Goal: Transaction & Acquisition: Subscribe to service/newsletter

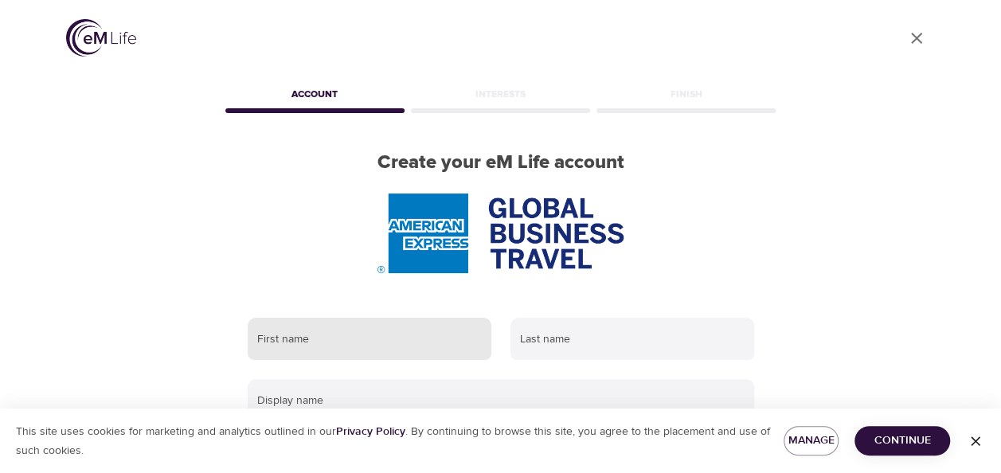
click at [343, 346] on input "text" at bounding box center [370, 339] width 244 height 43
type input "Tracy"
type input "Lockette"
type input "tracy.p.lockette@amexgbt.com"
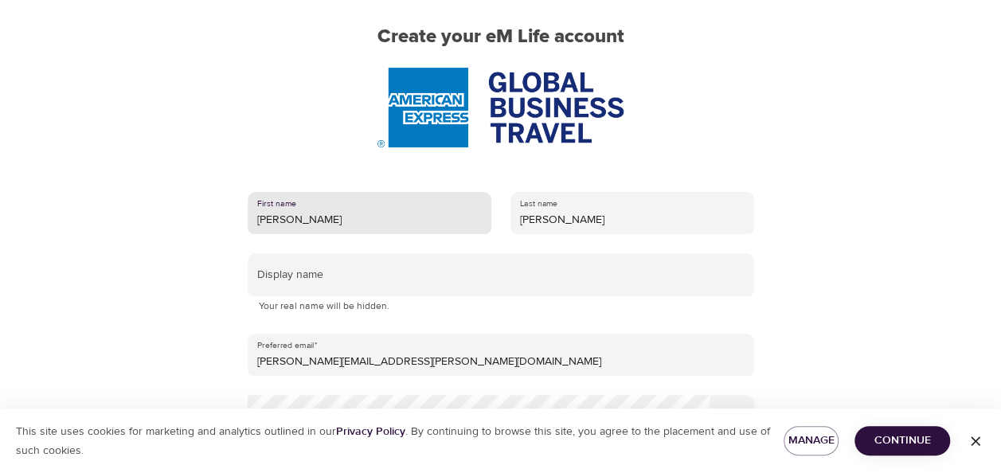
scroll to position [159, 0]
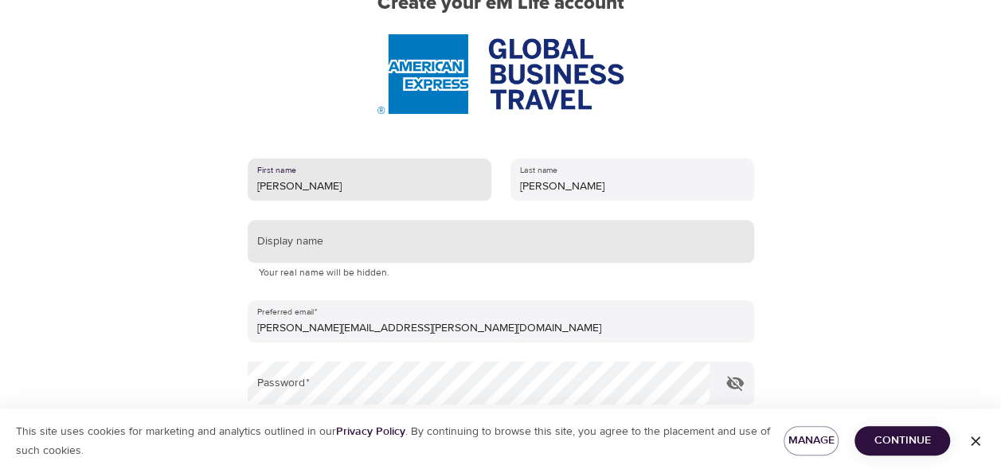
click at [308, 231] on input "text" at bounding box center [501, 241] width 507 height 43
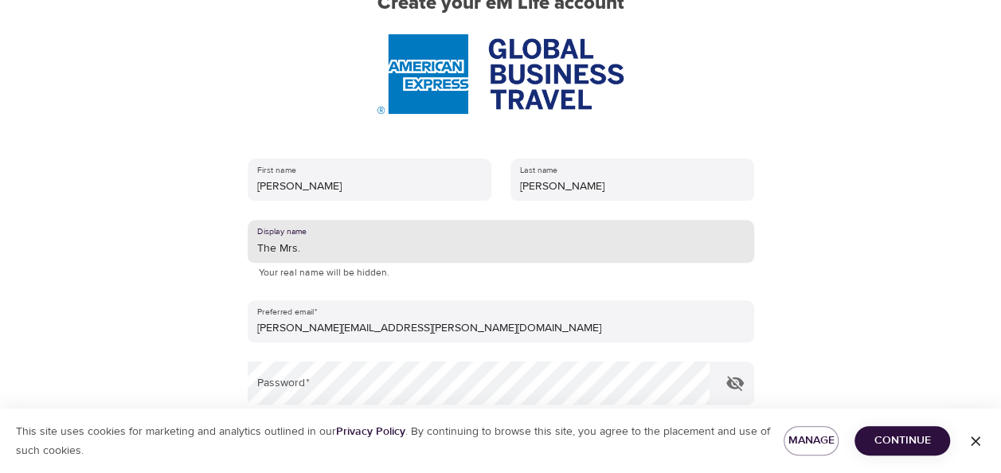
scroll to position [319, 0]
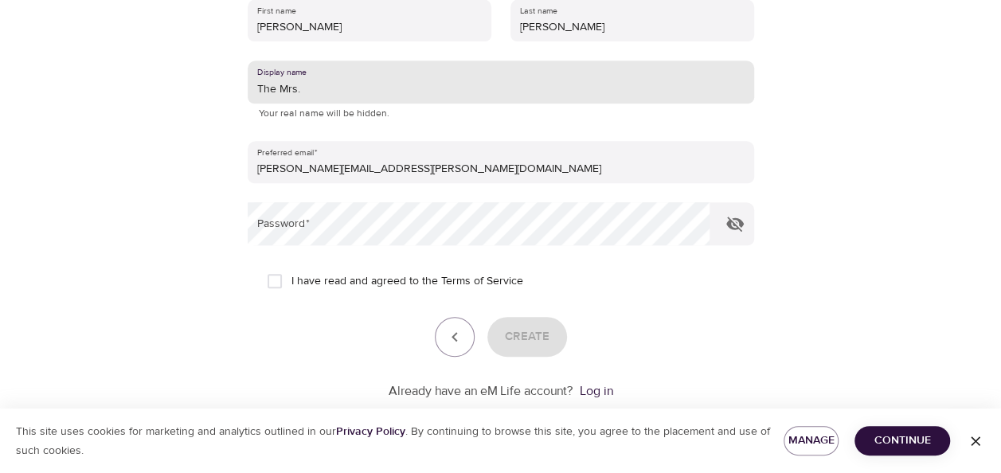
type input "The Mrs."
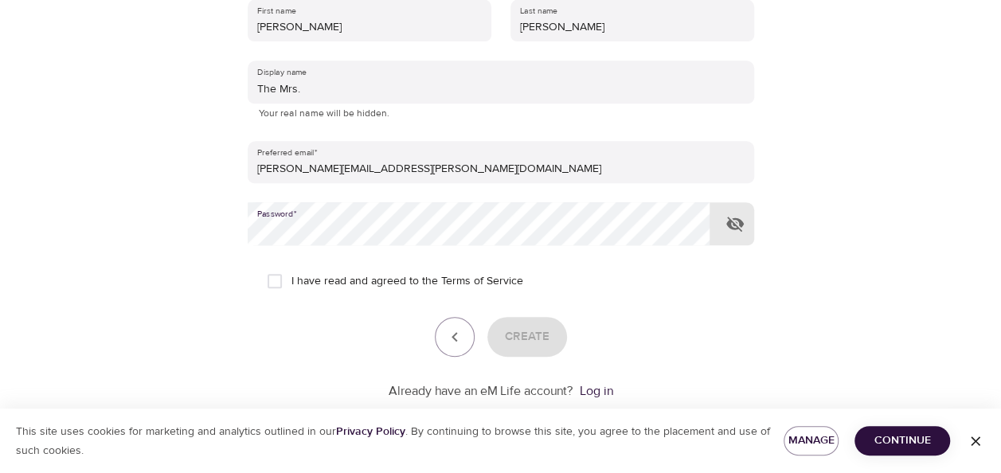
click at [268, 284] on input "I have read and agreed to the Terms of Service" at bounding box center [274, 280] width 33 height 33
checkbox input "true"
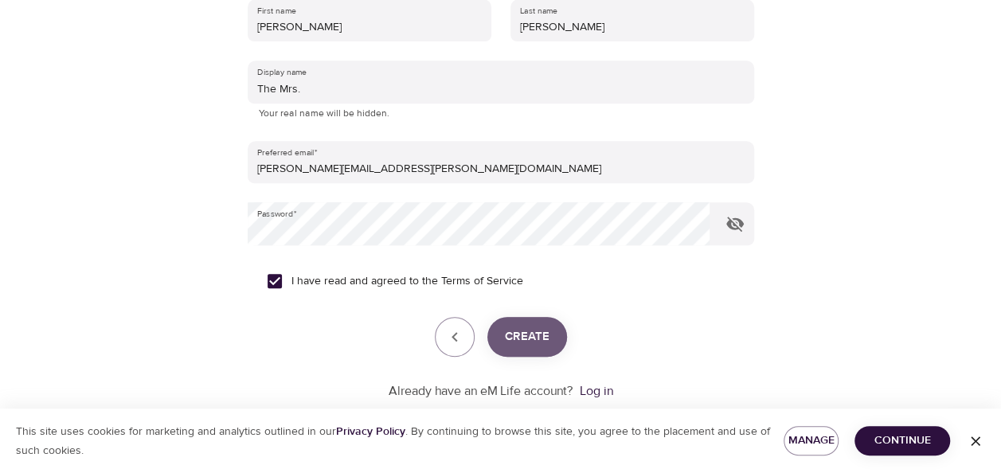
click at [540, 341] on span "Create" at bounding box center [527, 337] width 45 height 21
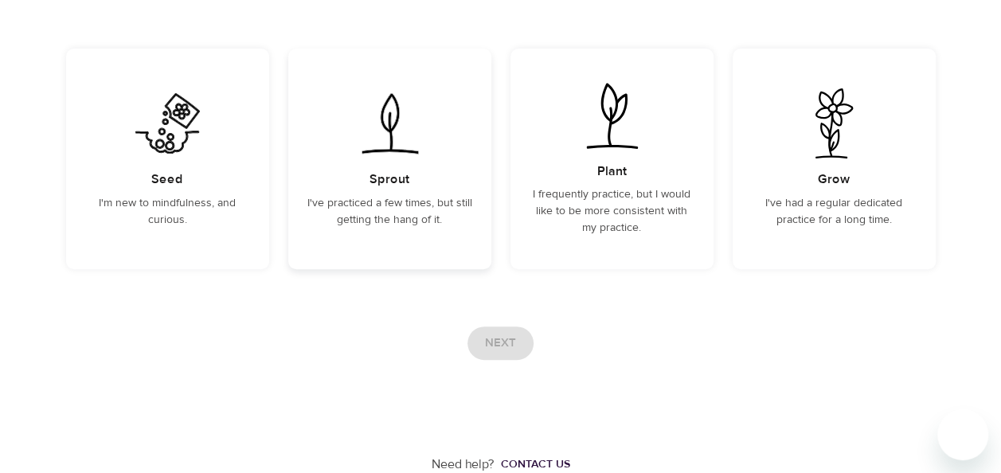
scroll to position [202, 0]
click at [502, 340] on div "Next" at bounding box center [501, 343] width 870 height 33
click at [165, 202] on p "I'm new to mindfulness, and curious." at bounding box center [167, 211] width 165 height 33
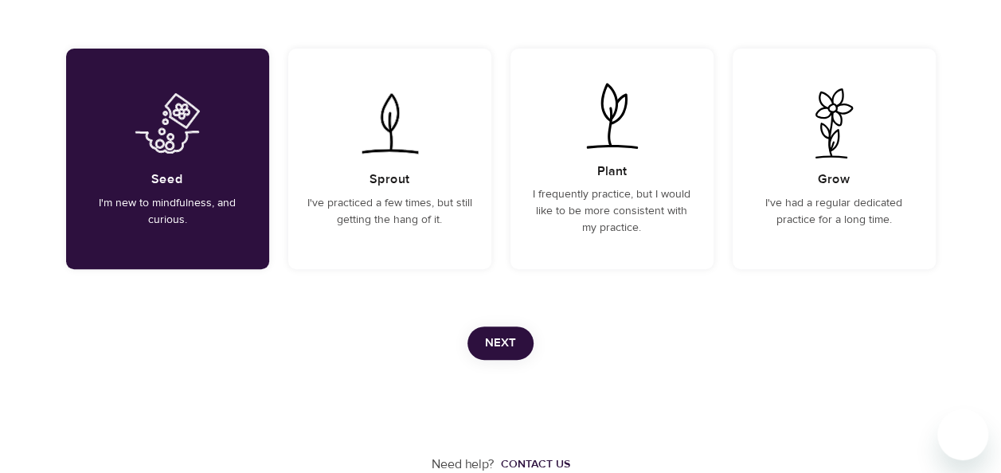
click at [510, 339] on span "Next" at bounding box center [500, 343] width 31 height 21
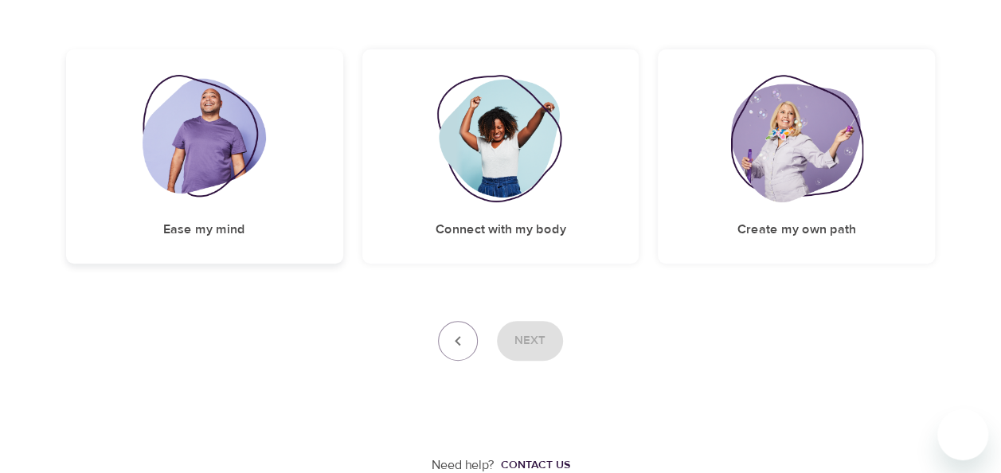
scroll to position [233, 0]
click at [230, 204] on div "Ease my mind" at bounding box center [204, 156] width 277 height 214
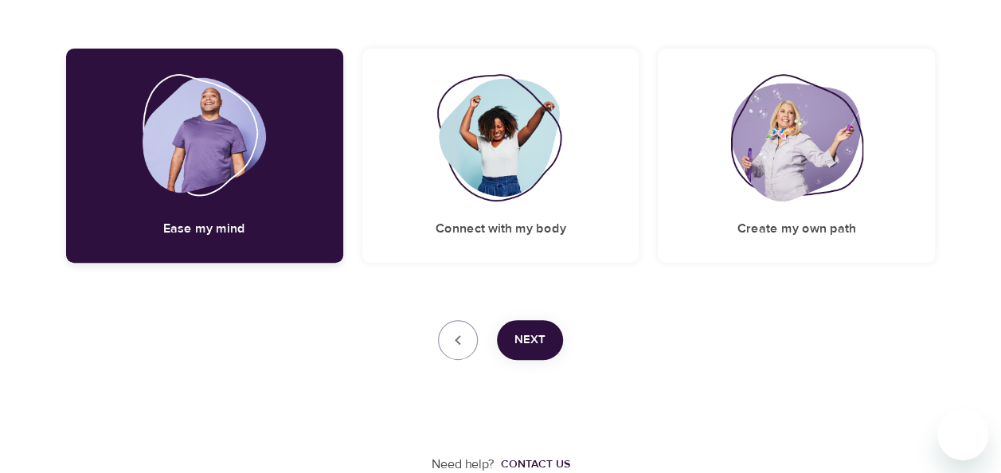
click at [230, 204] on div "Ease my mind" at bounding box center [204, 156] width 277 height 214
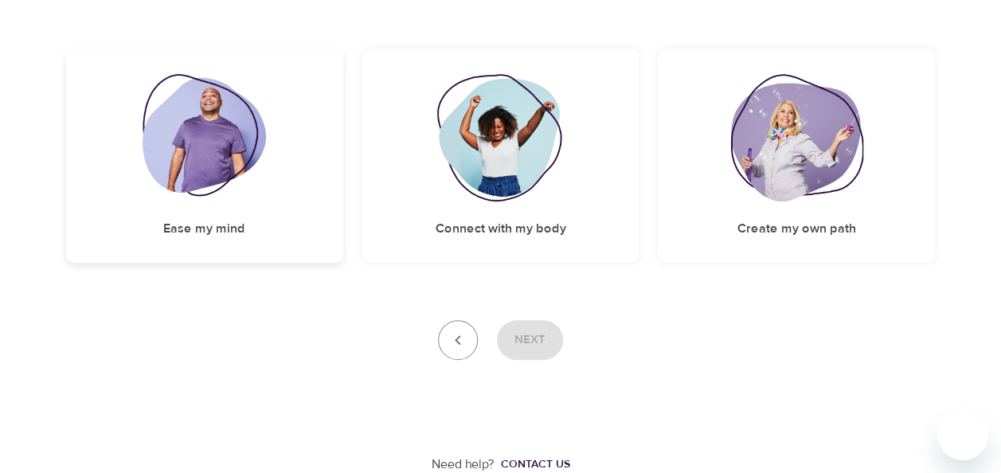
click at [230, 204] on div "Ease my mind" at bounding box center [204, 156] width 277 height 214
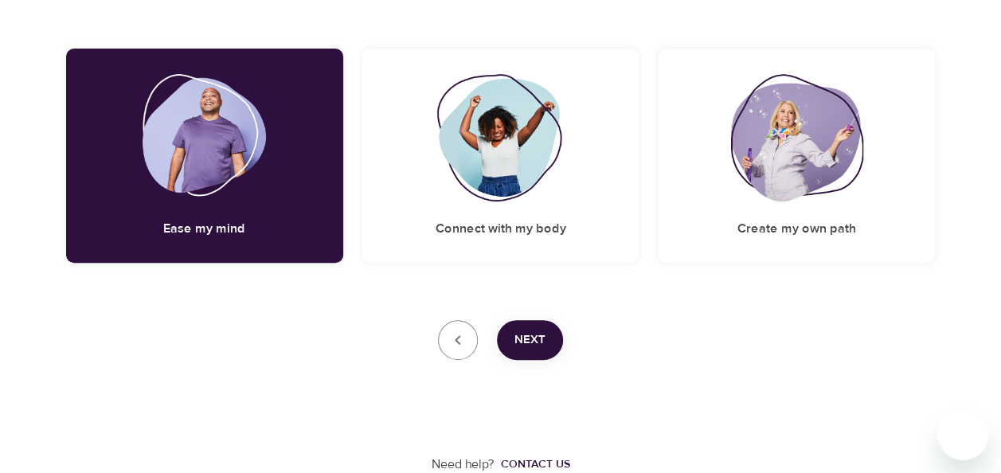
click at [543, 336] on span "Next" at bounding box center [530, 340] width 31 height 21
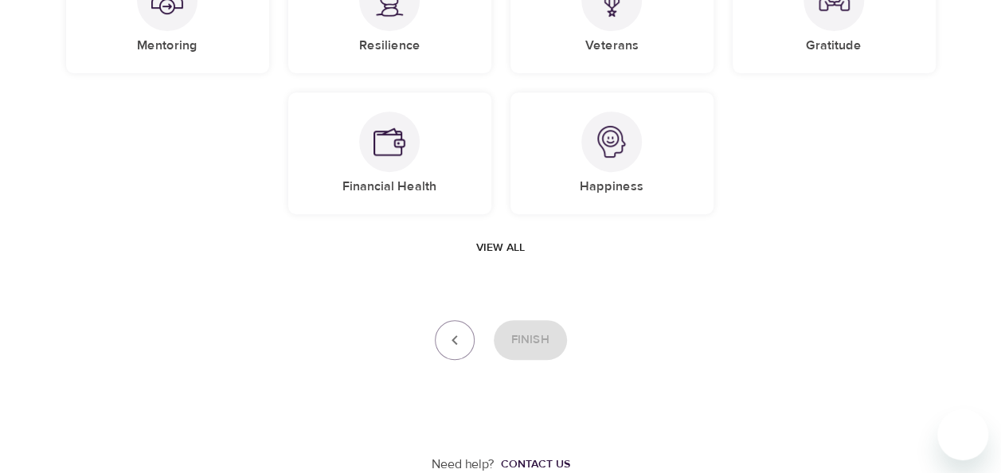
scroll to position [140, 0]
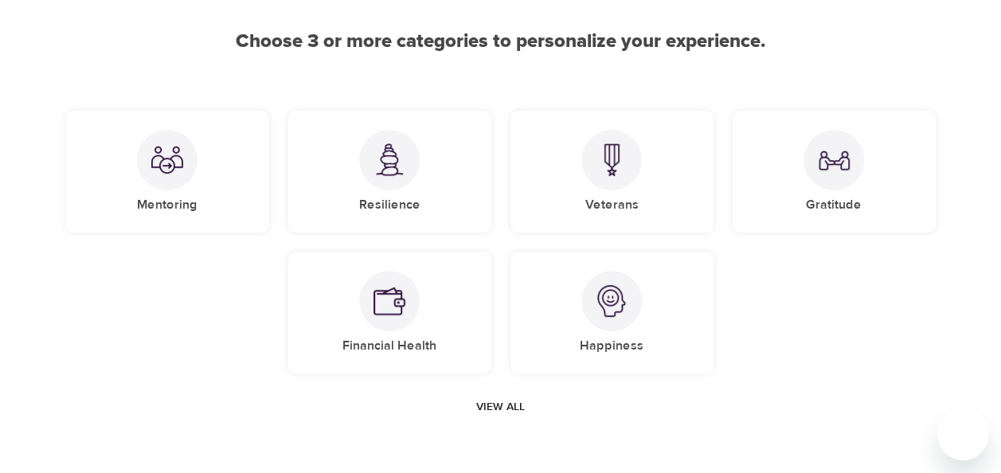
click at [500, 403] on span "View all" at bounding box center [500, 408] width 49 height 20
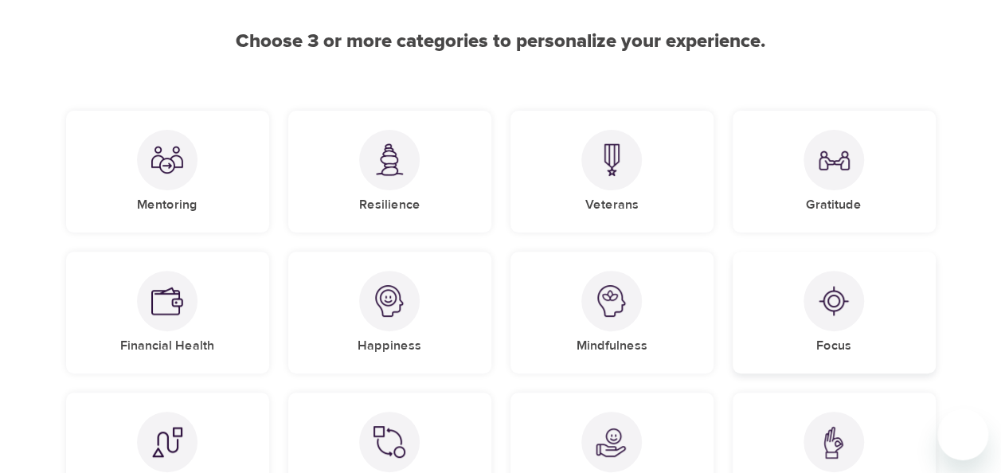
click at [822, 282] on div at bounding box center [834, 301] width 61 height 61
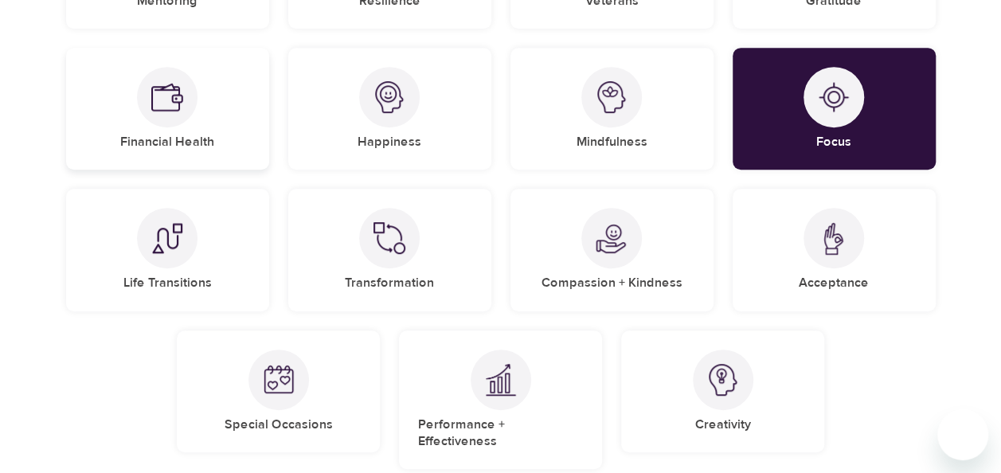
scroll to position [459, 0]
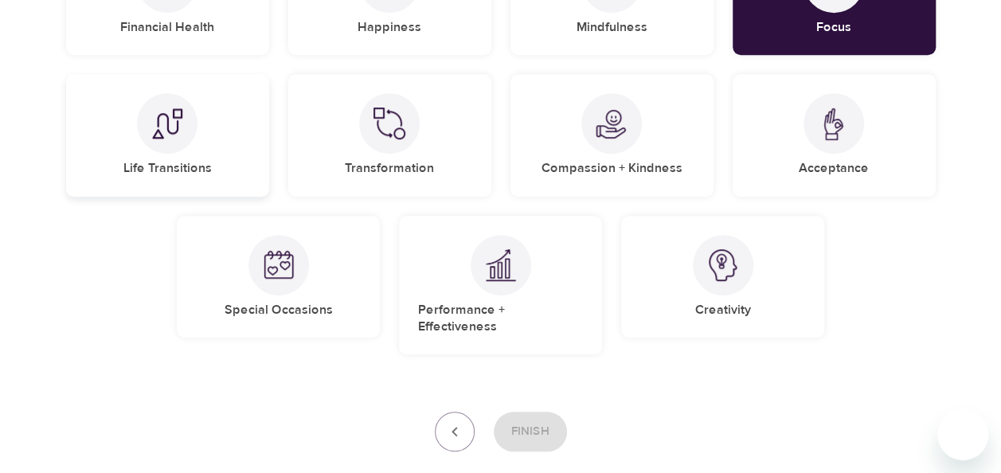
click at [146, 143] on div at bounding box center [167, 123] width 61 height 61
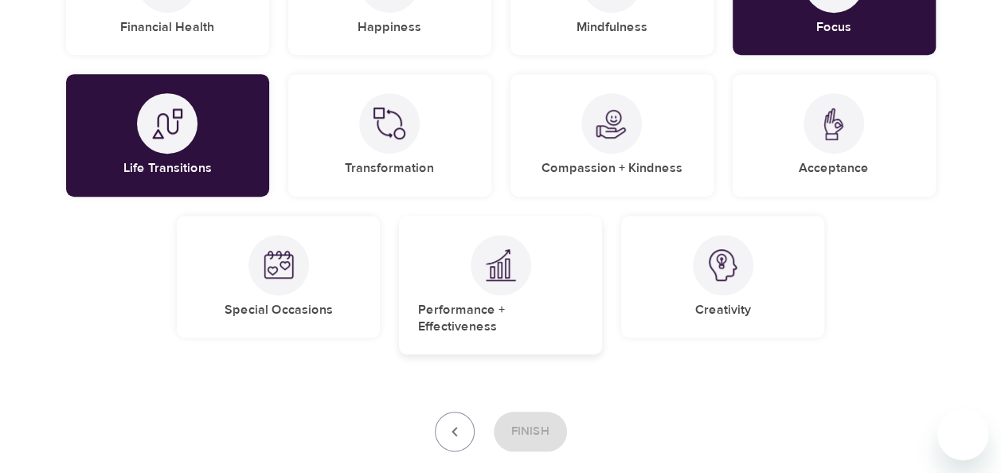
click at [511, 287] on div at bounding box center [501, 265] width 61 height 61
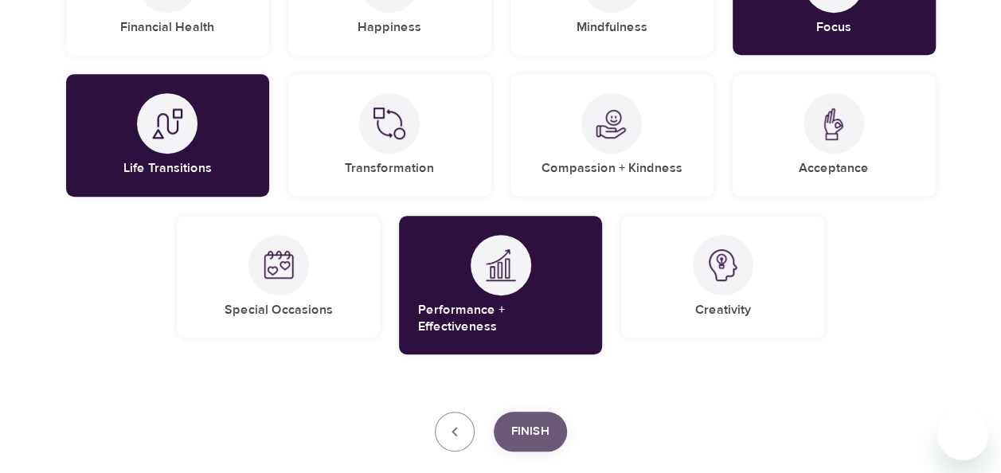
click at [551, 412] on button "Finish" at bounding box center [530, 432] width 73 height 40
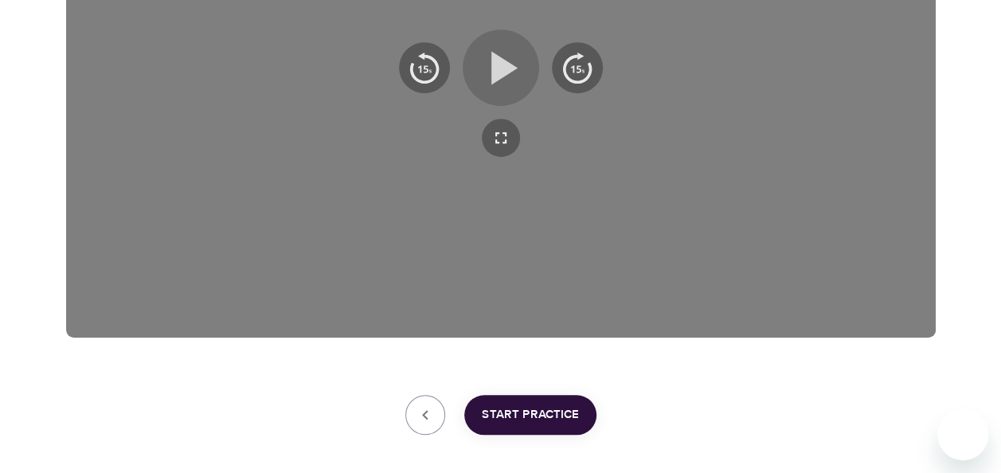
click at [500, 78] on icon "button" at bounding box center [505, 67] width 26 height 33
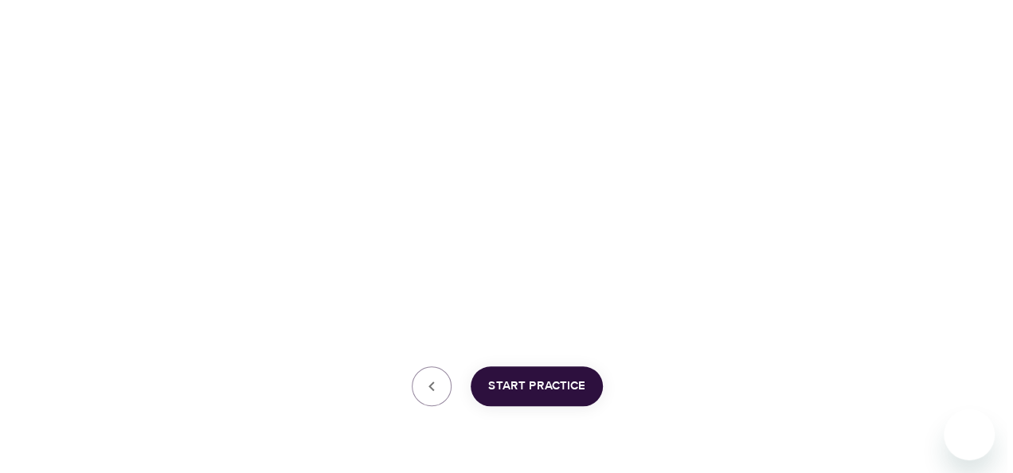
scroll to position [429, 0]
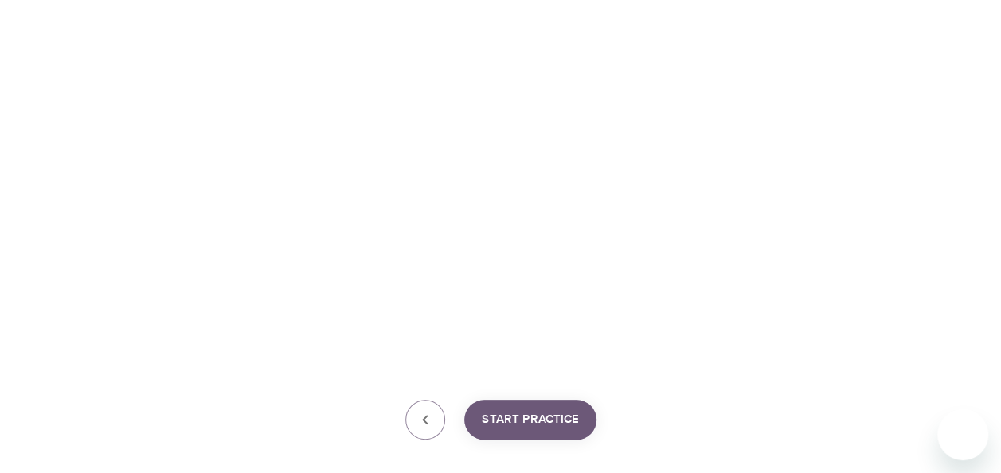
click at [531, 423] on span "Start Practice" at bounding box center [530, 419] width 97 height 21
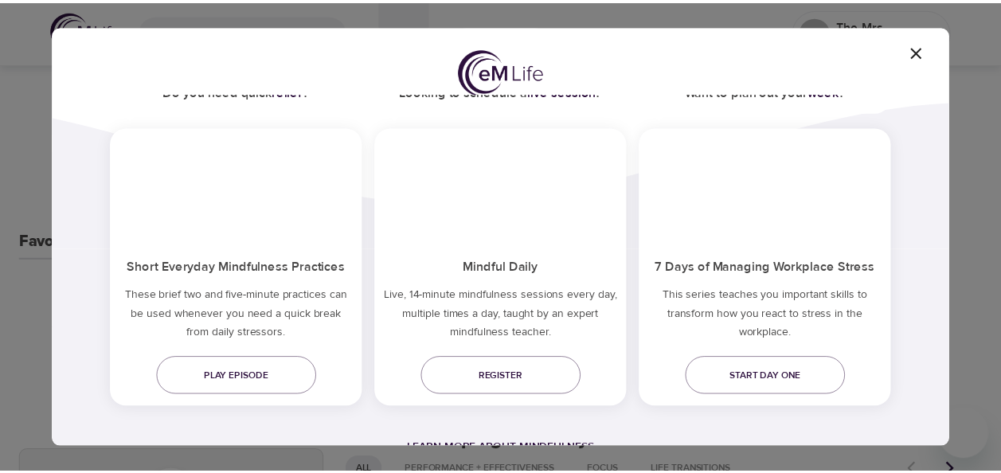
scroll to position [135, 0]
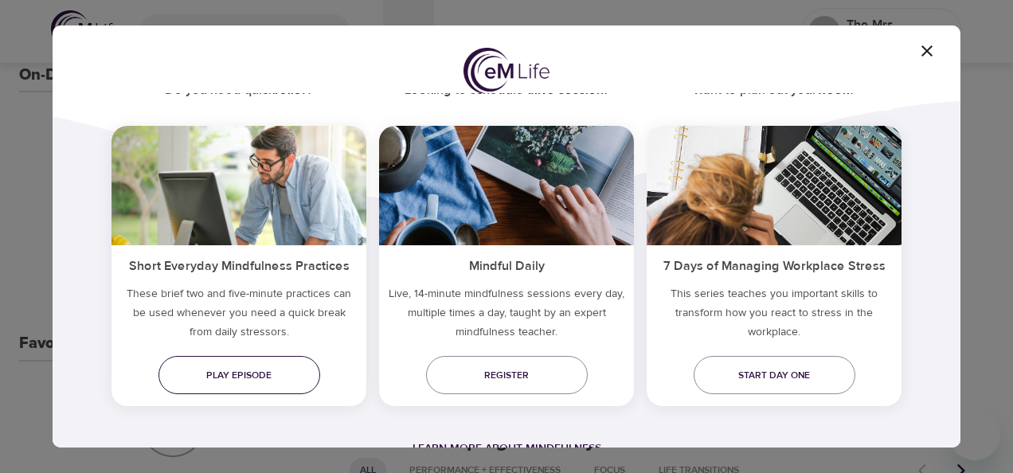
click at [241, 378] on span "Play episode" at bounding box center [239, 375] width 136 height 17
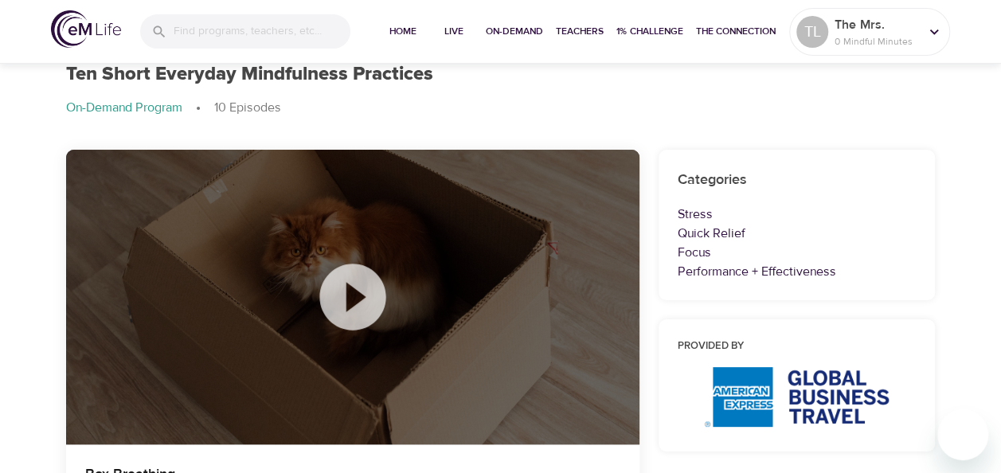
scroll to position [80, 0]
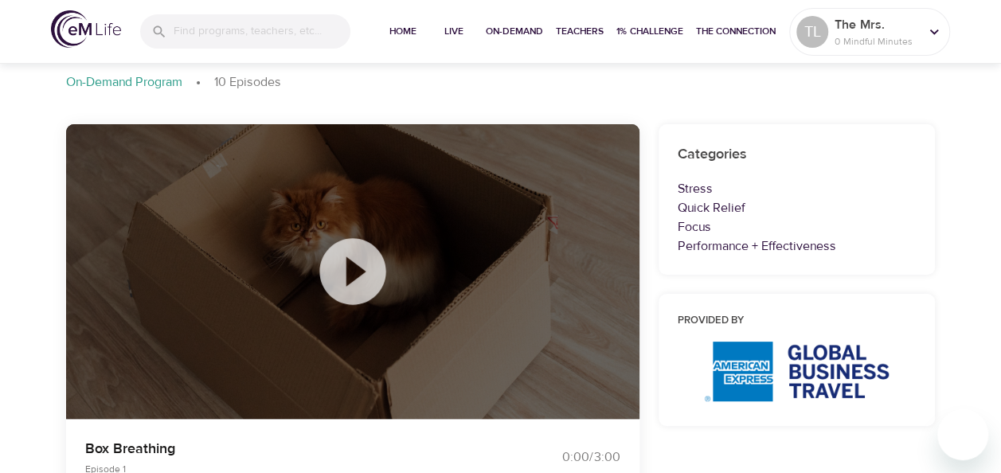
click at [352, 268] on icon at bounding box center [353, 272] width 80 height 80
